Goal: Communication & Community: Answer question/provide support

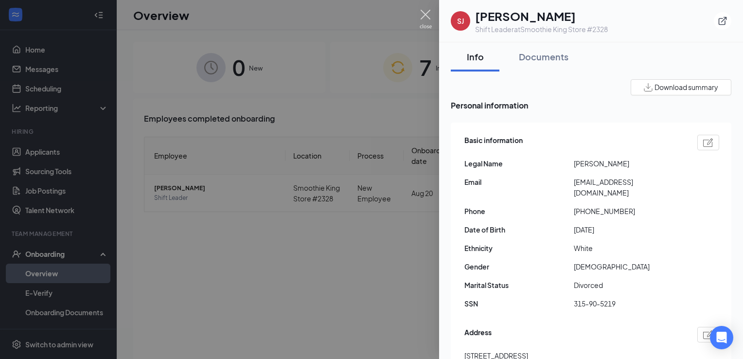
click at [419, 11] on img at bounding box center [425, 19] width 12 height 19
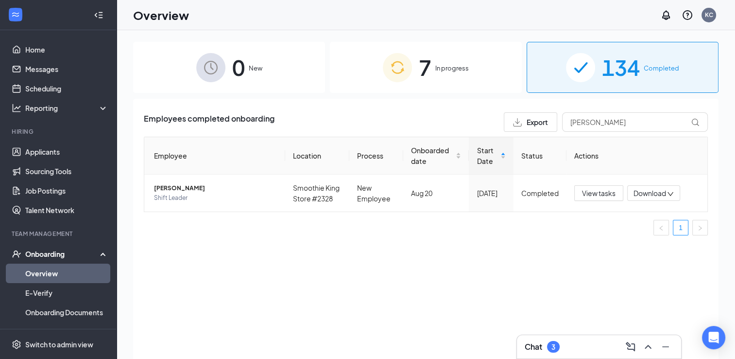
click at [576, 343] on div "Chat 3" at bounding box center [599, 347] width 149 height 16
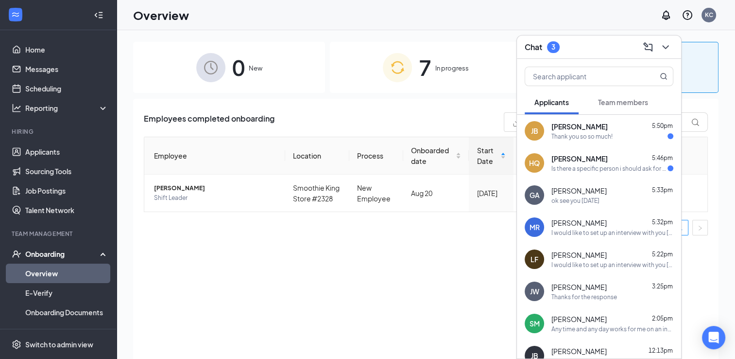
click at [570, 128] on span "[PERSON_NAME]" at bounding box center [580, 127] width 56 height 10
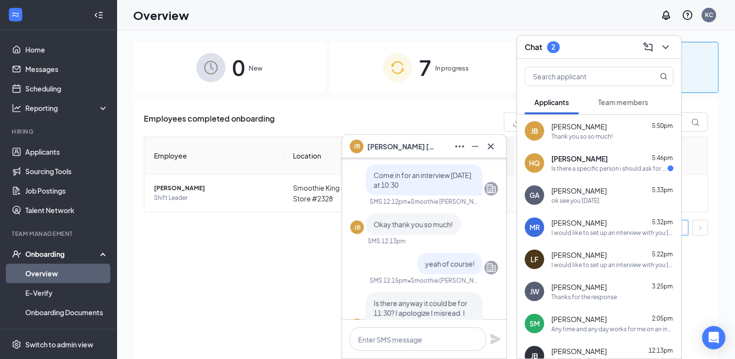
scroll to position [-166, 0]
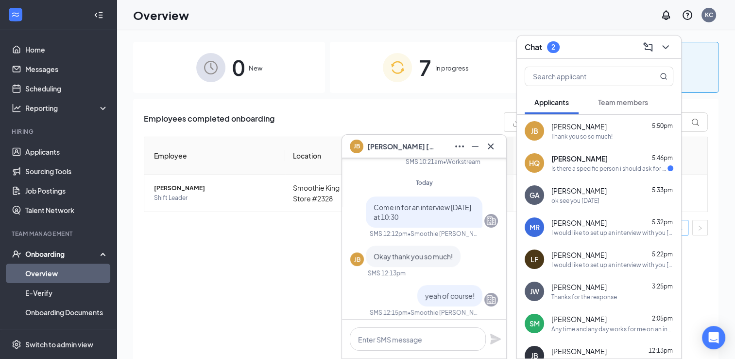
click at [574, 165] on div "Is there a specific person i should ask for [DATE]?" at bounding box center [610, 168] width 116 height 8
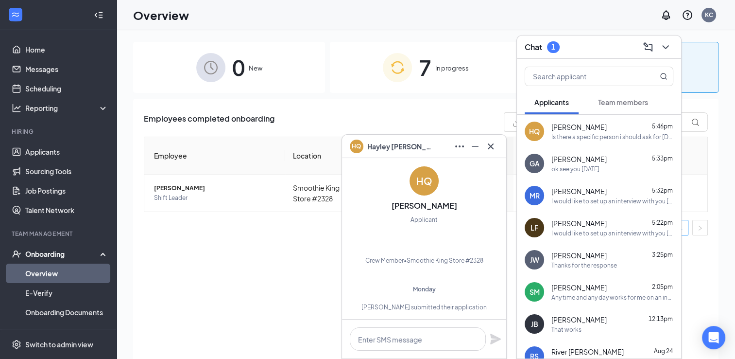
scroll to position [0, 0]
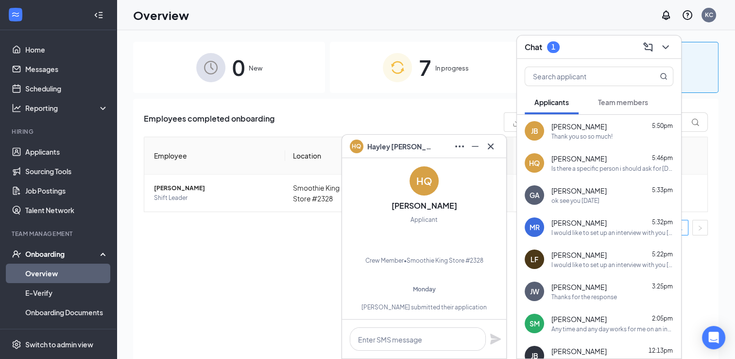
click at [571, 19] on div "Overview KC" at bounding box center [426, 15] width 619 height 30
click at [581, 39] on div "Chat 1" at bounding box center [599, 46] width 164 height 23
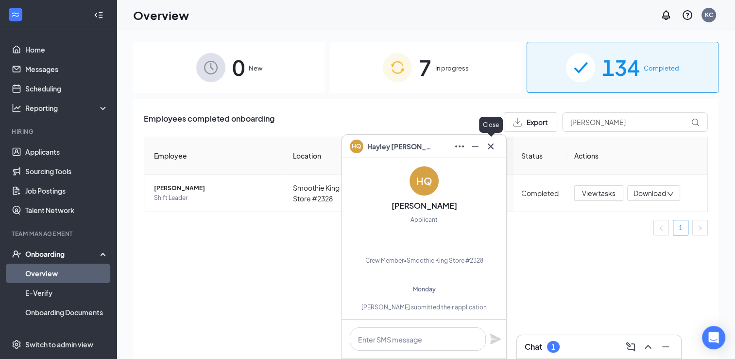
click at [494, 143] on icon "Cross" at bounding box center [491, 146] width 12 height 12
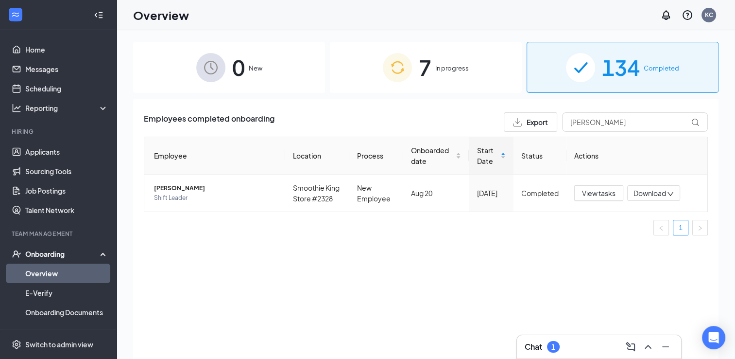
click at [578, 343] on div "Chat 1" at bounding box center [599, 347] width 149 height 16
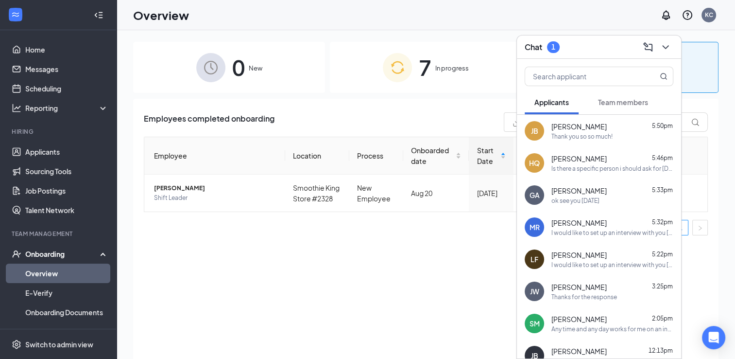
click at [588, 128] on div "[PERSON_NAME] 5:50pm" at bounding box center [613, 127] width 122 height 10
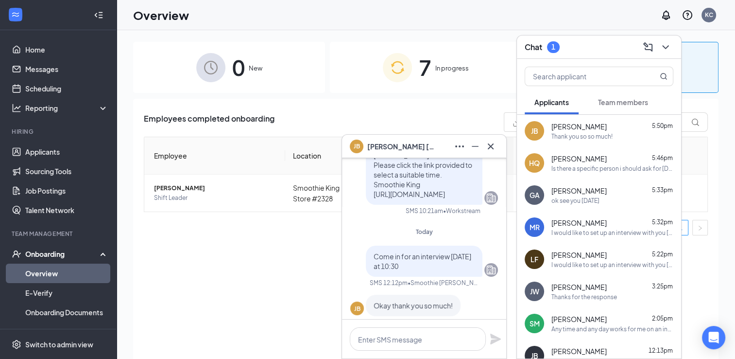
scroll to position [-226, 0]
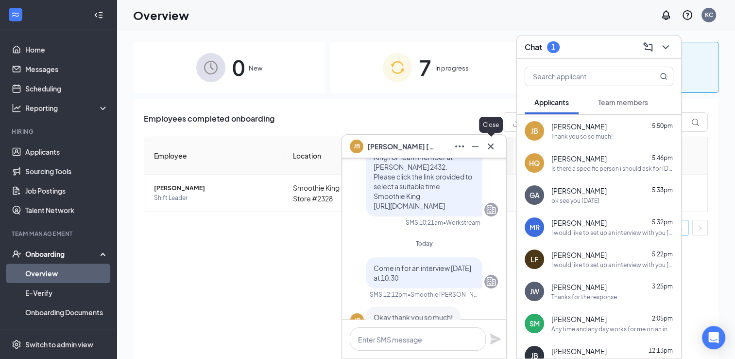
click at [490, 145] on icon "Cross" at bounding box center [491, 146] width 6 height 6
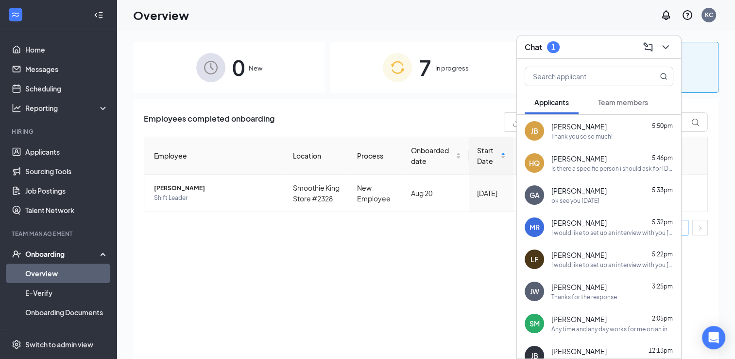
click at [590, 157] on span "[PERSON_NAME]" at bounding box center [579, 159] width 55 height 10
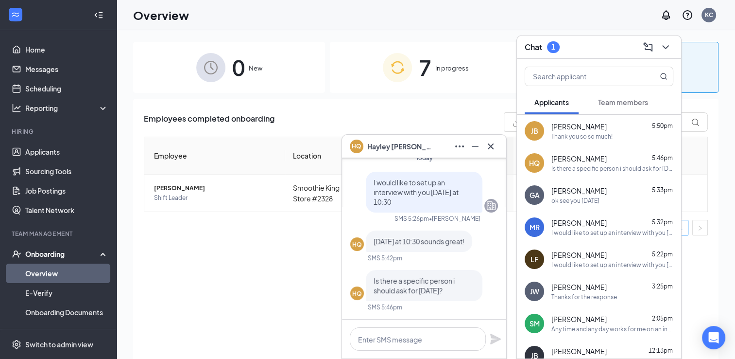
click at [575, 129] on span "[PERSON_NAME]" at bounding box center [579, 127] width 55 height 10
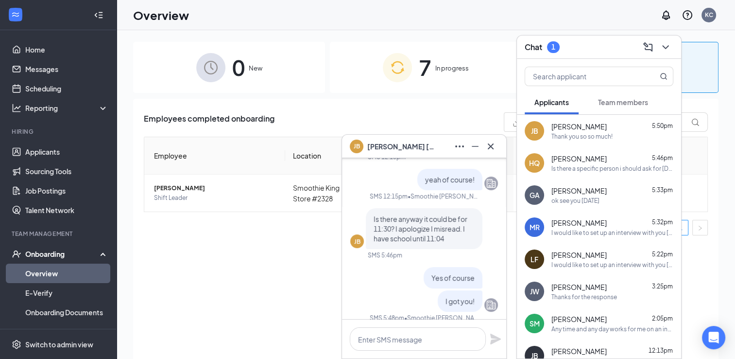
scroll to position [0, 0]
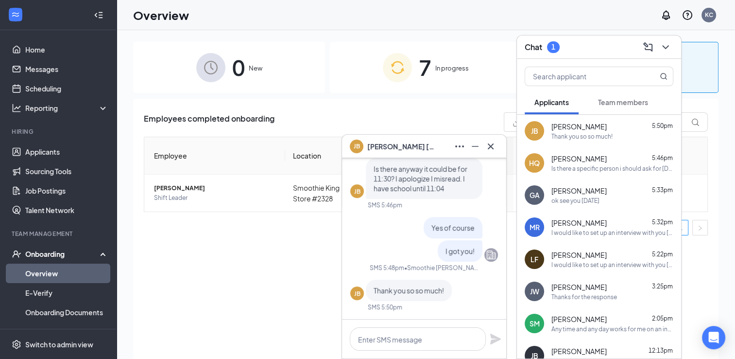
click at [597, 50] on div "Chat 1" at bounding box center [599, 46] width 149 height 15
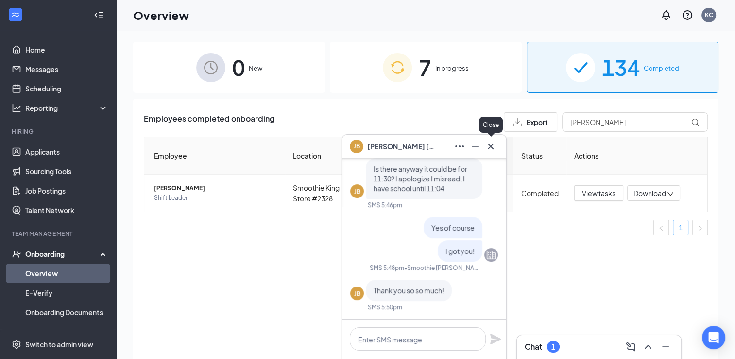
click at [491, 145] on icon "Cross" at bounding box center [491, 146] width 12 height 12
